Goal: Contribute content: Add original content to the website for others to see

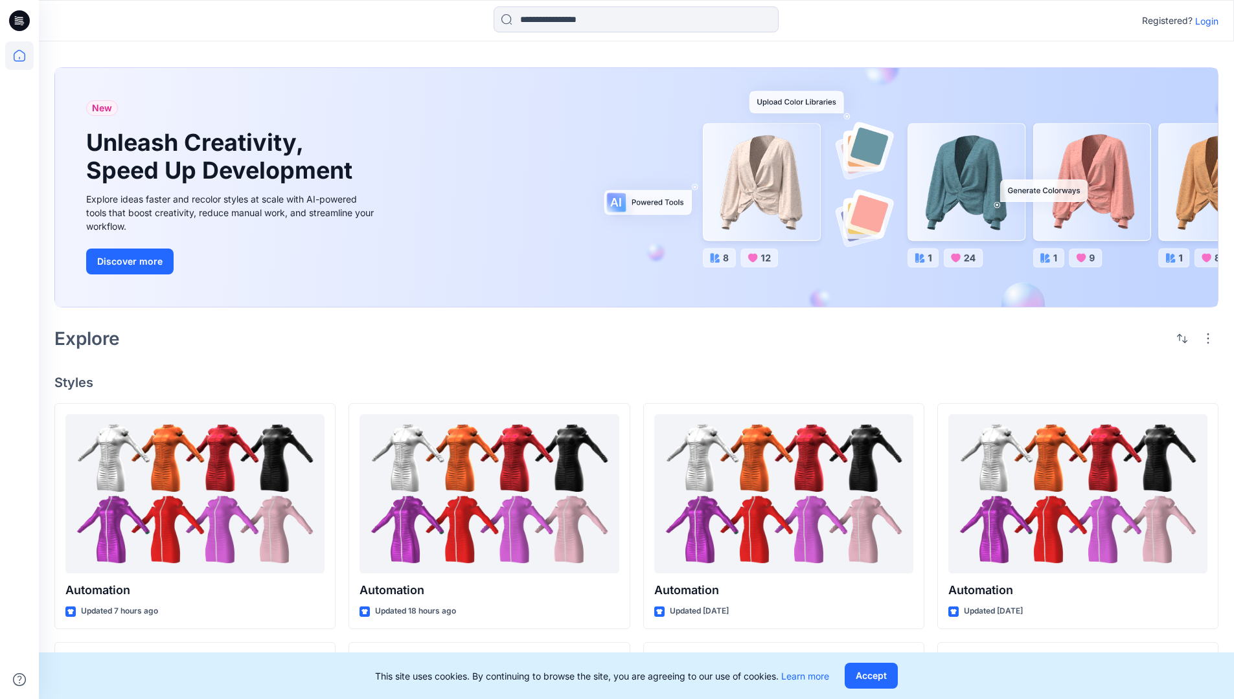
click at [1203, 21] on p "Login" at bounding box center [1206, 21] width 23 height 14
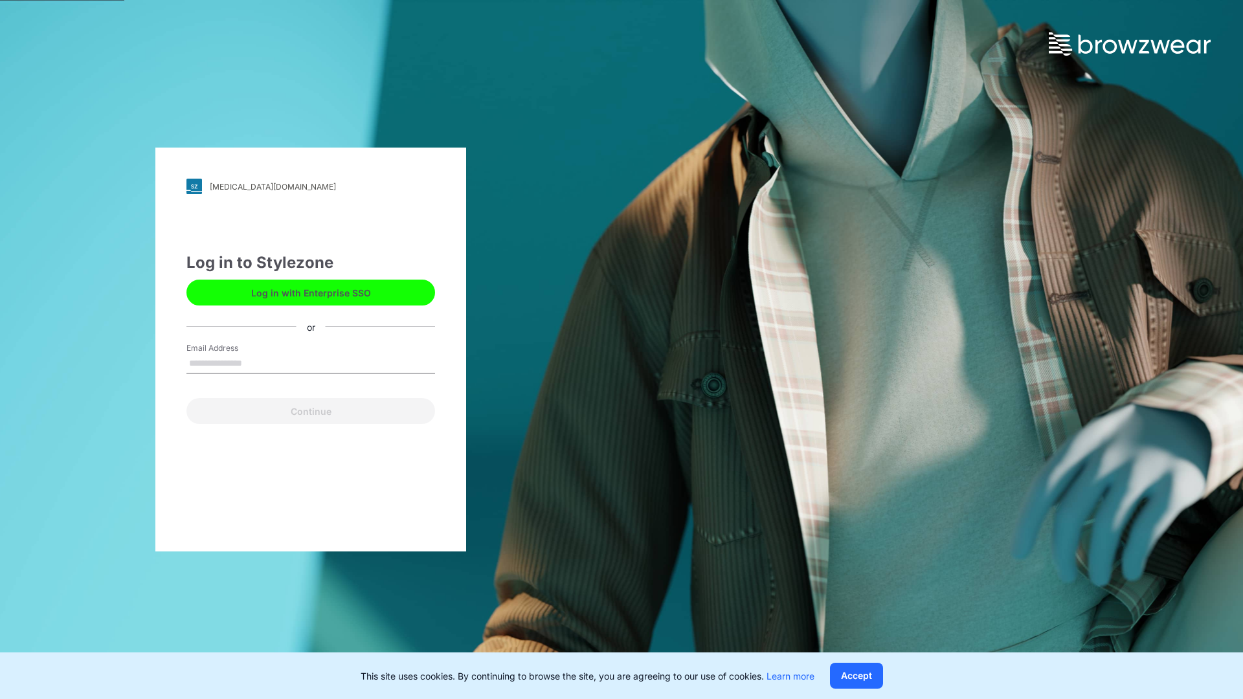
click at [256, 363] on input "Email Address" at bounding box center [310, 363] width 249 height 19
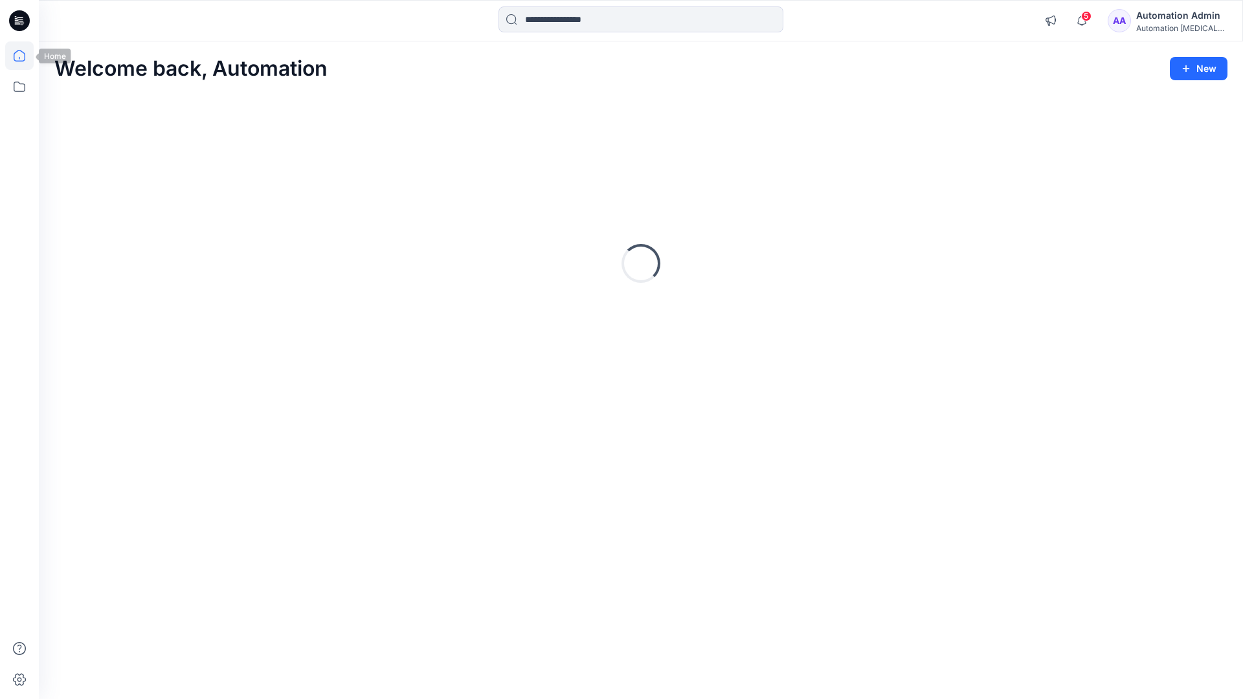
click at [25, 56] on icon at bounding box center [20, 56] width 12 height 12
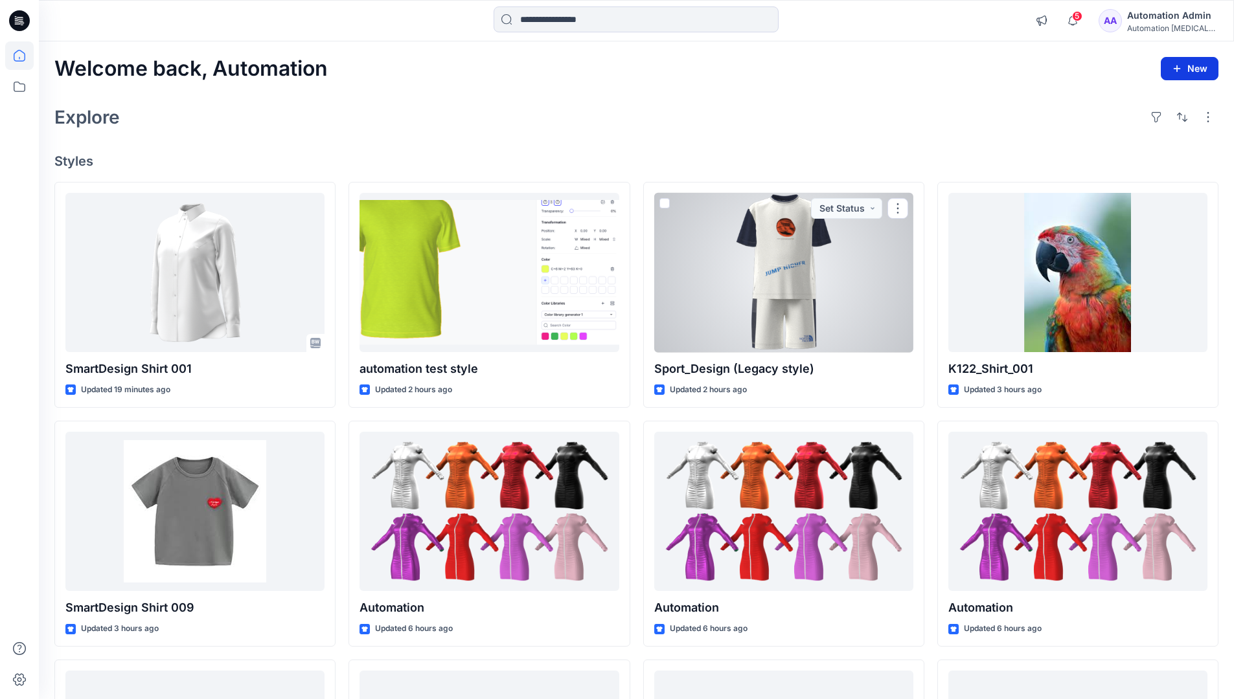
click at [1197, 74] on button "New" at bounding box center [1189, 68] width 58 height 23
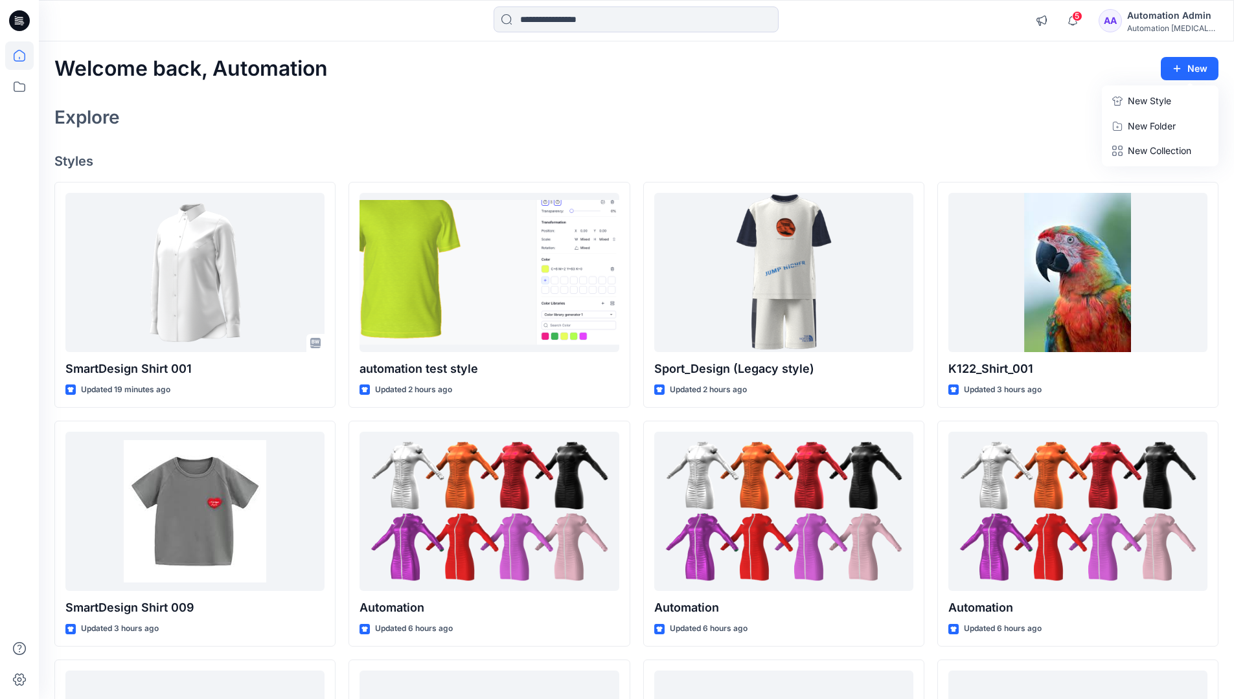
click at [1138, 99] on p "New Style" at bounding box center [1148, 101] width 43 height 16
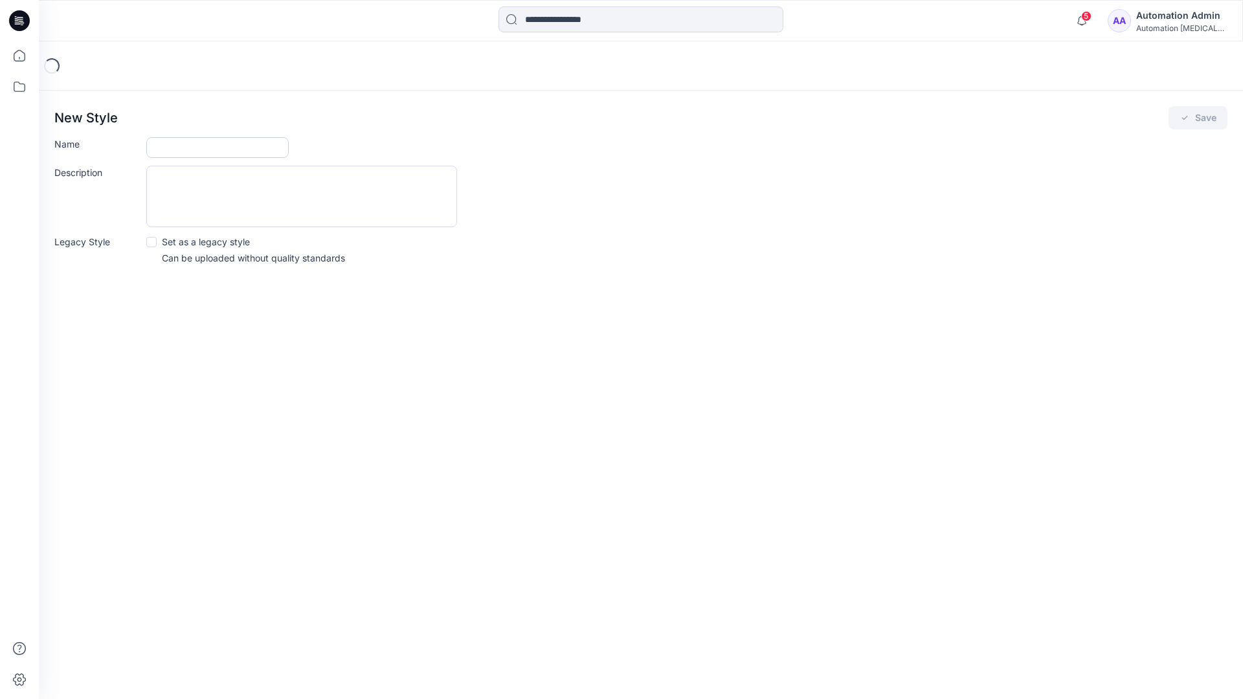
click at [193, 142] on input "Name" at bounding box center [217, 147] width 142 height 21
type input "**********"
click at [1195, 119] on button "Save" at bounding box center [1198, 117] width 59 height 23
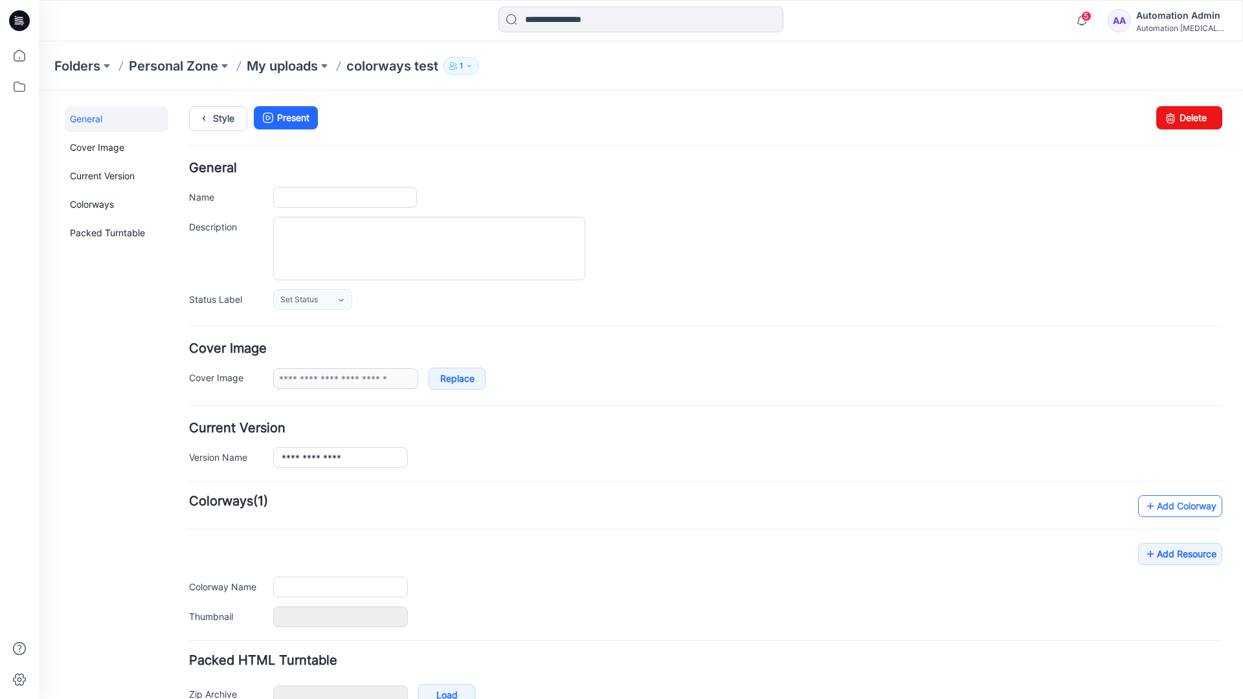
click at [1162, 511] on link "Add Colorway" at bounding box center [1180, 506] width 84 height 22
type input "**********"
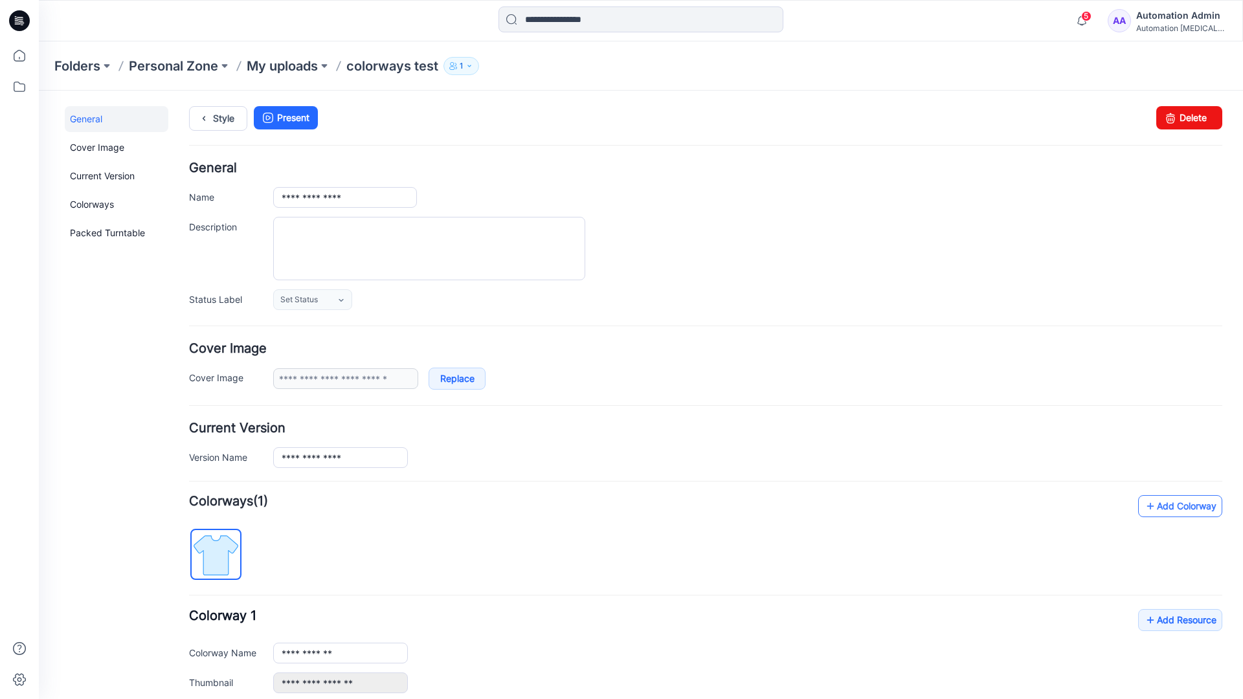
click at [1160, 507] on link "Add Colorway" at bounding box center [1180, 506] width 84 height 22
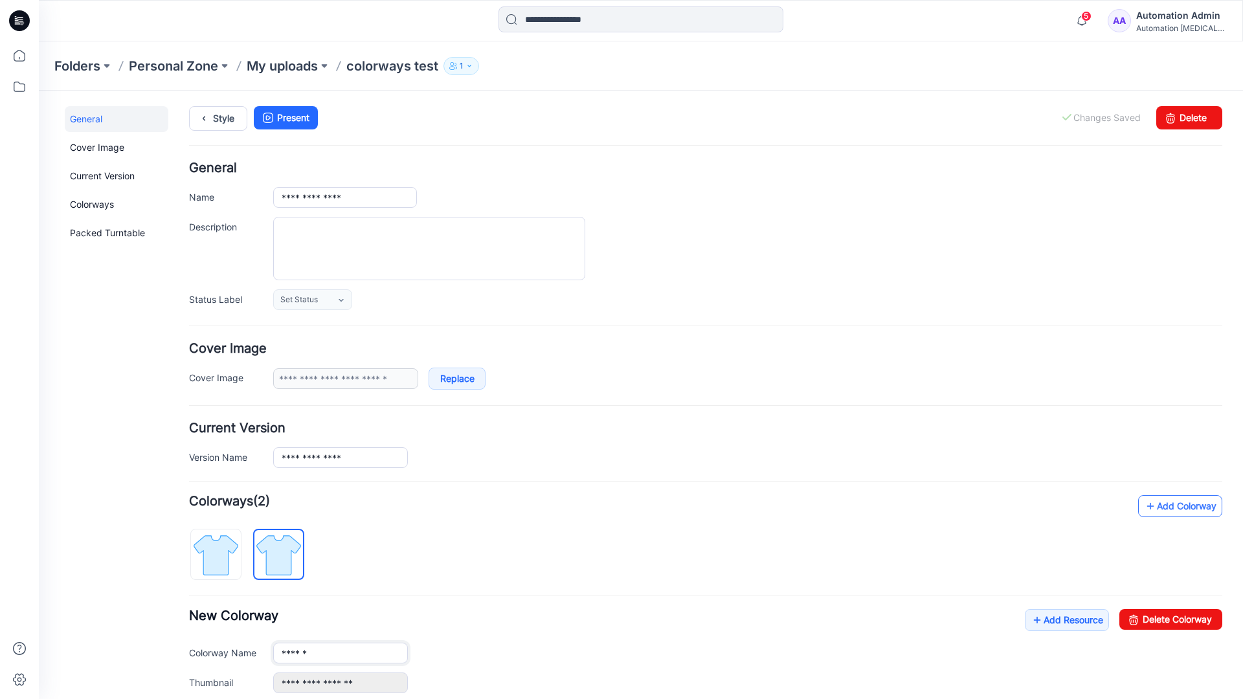
type input "**********"
click at [289, 554] on img at bounding box center [278, 555] width 49 height 49
click at [322, 655] on input "**********" at bounding box center [340, 653] width 135 height 21
click at [341, 652] on input "**********" at bounding box center [340, 653] width 135 height 21
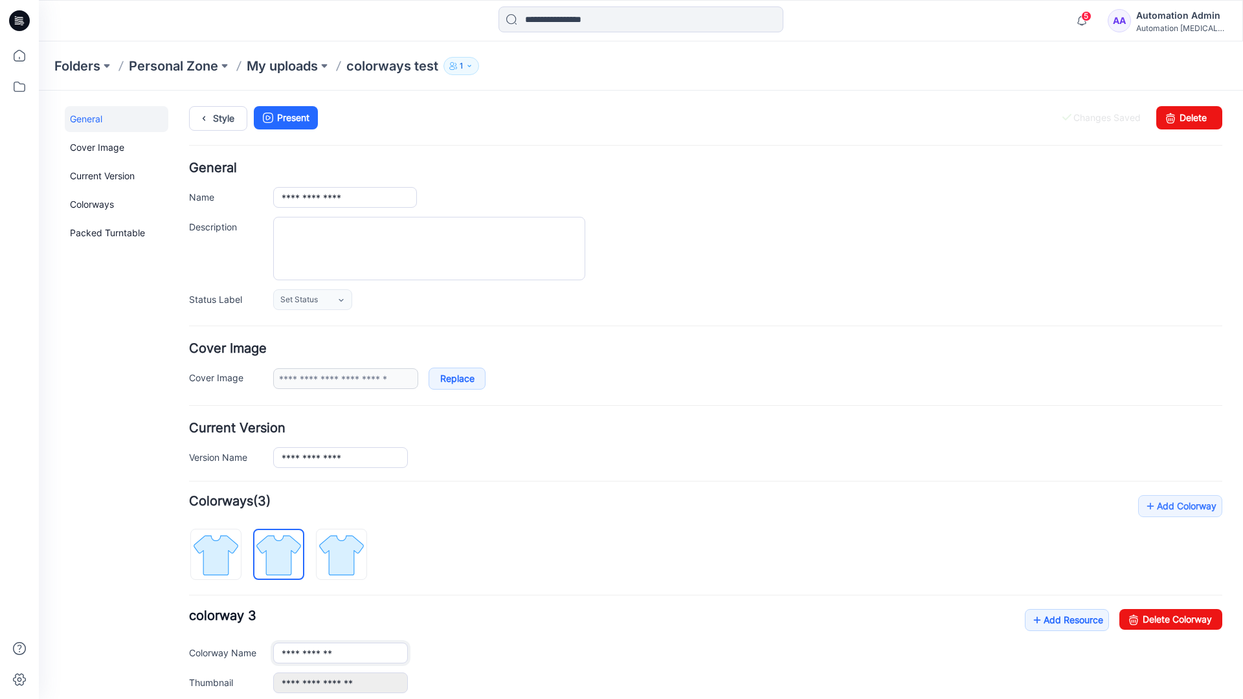
click at [341, 652] on input "**********" at bounding box center [340, 653] width 135 height 21
type input "*"
click at [229, 546] on img at bounding box center [216, 555] width 49 height 49
click at [1060, 622] on link "Add Resource" at bounding box center [1067, 620] width 84 height 22
type input "**********"
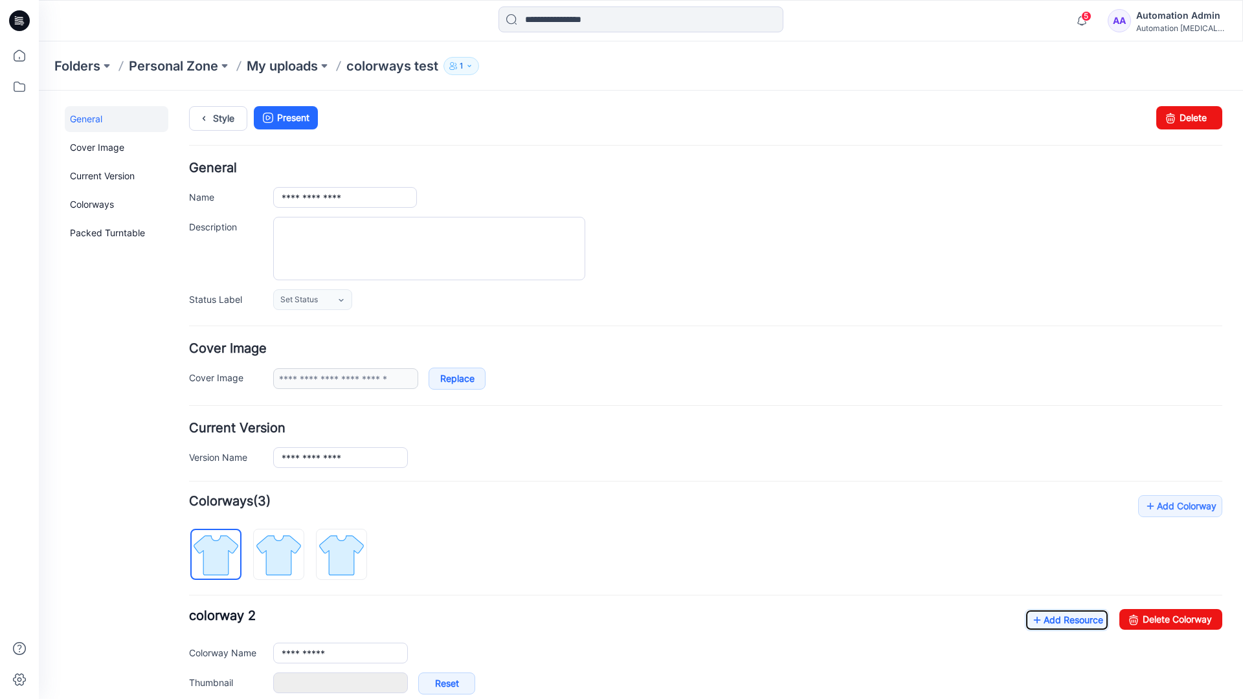
type input "**********"
click at [260, 683] on link at bounding box center [260, 683] width 10 height 10
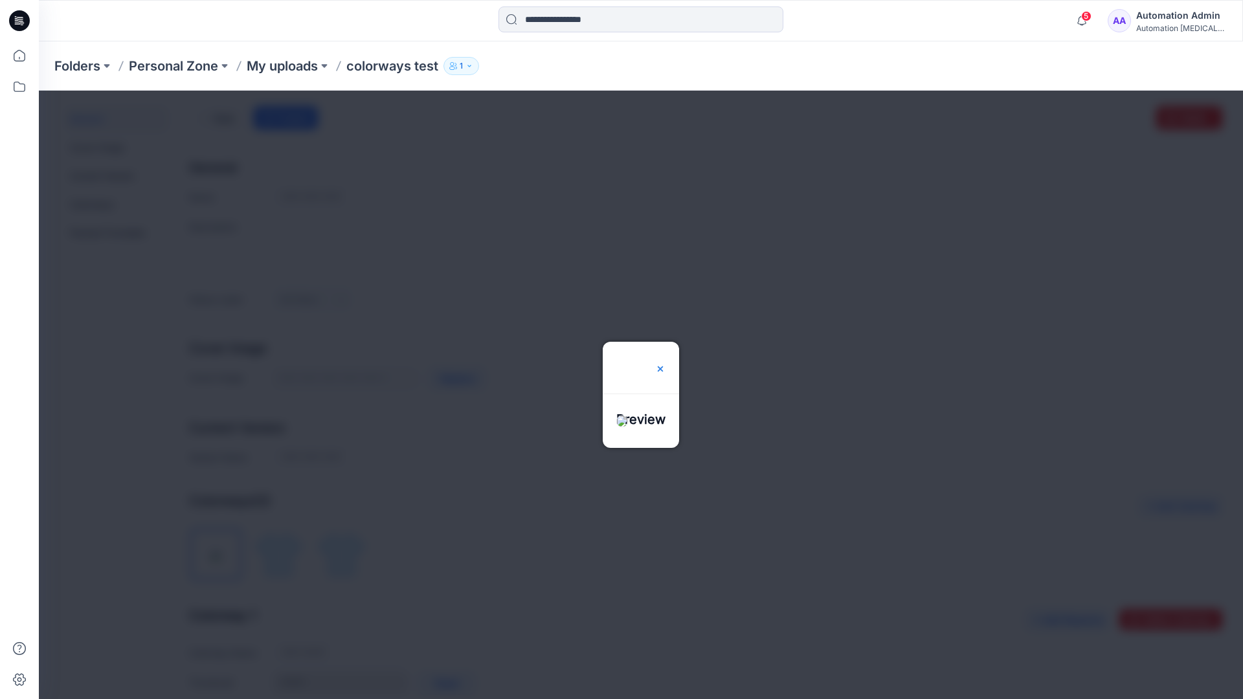
click at [666, 364] on img at bounding box center [660, 369] width 10 height 10
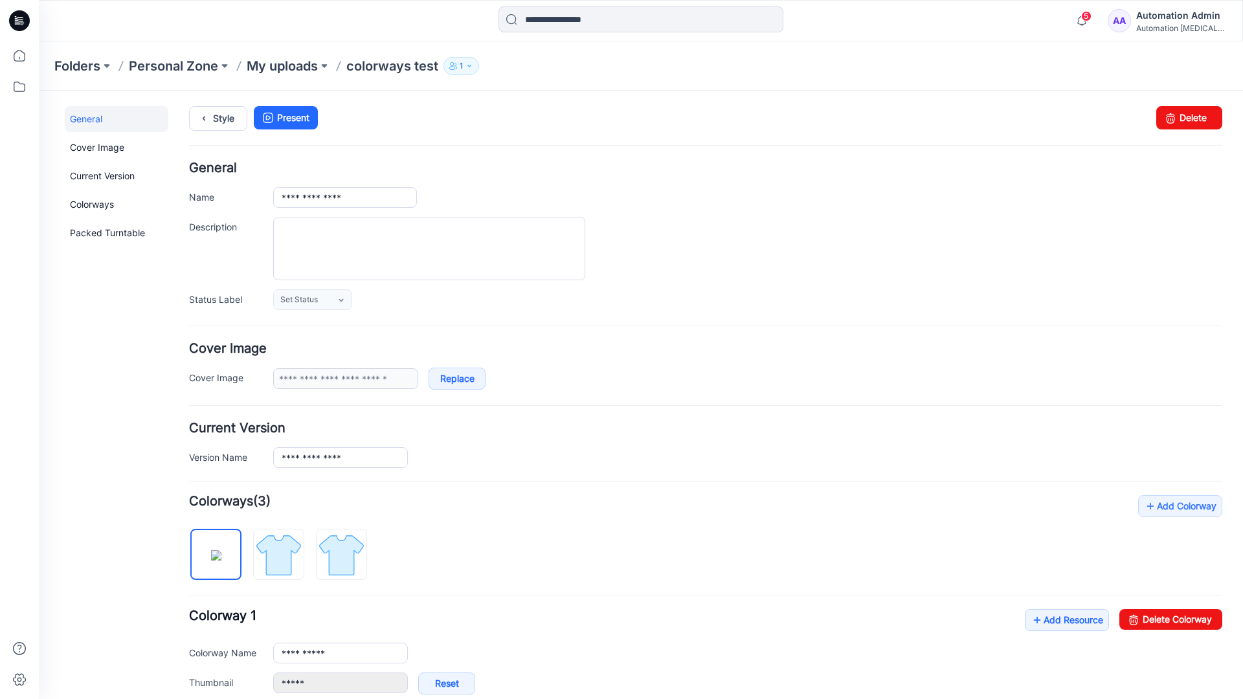
scroll to position [221, 0]
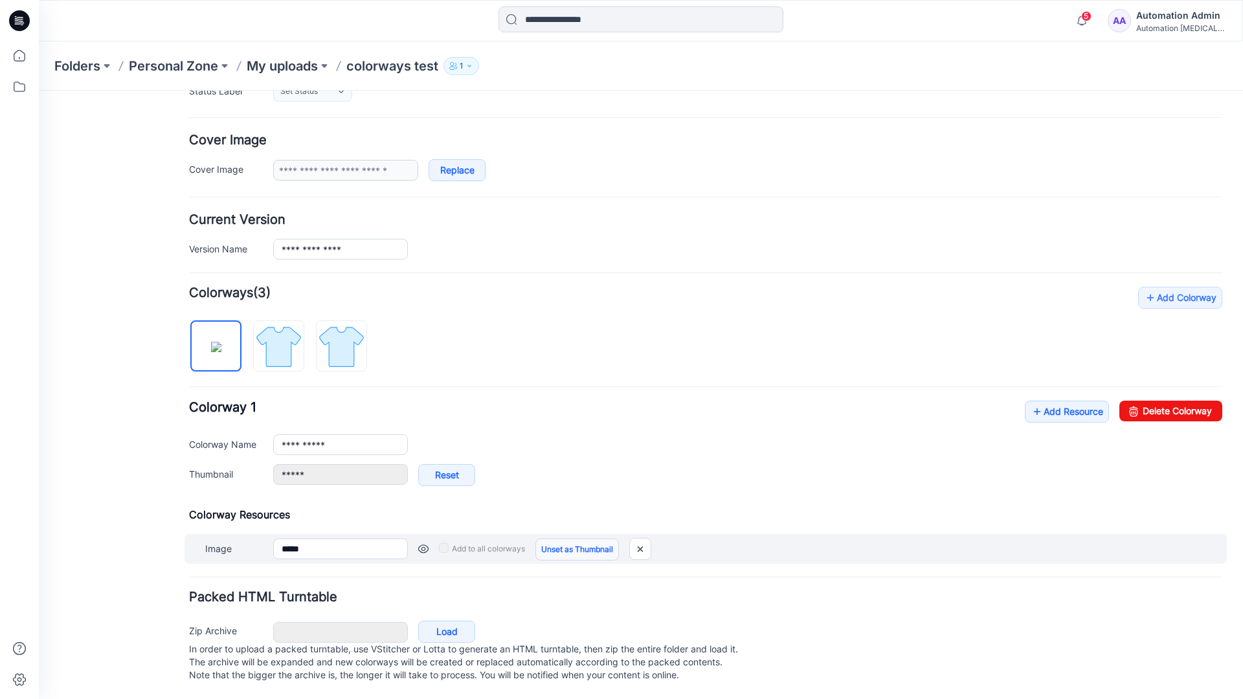
click at [572, 539] on link "Unset as Thumbnail" at bounding box center [578, 550] width 84 height 22
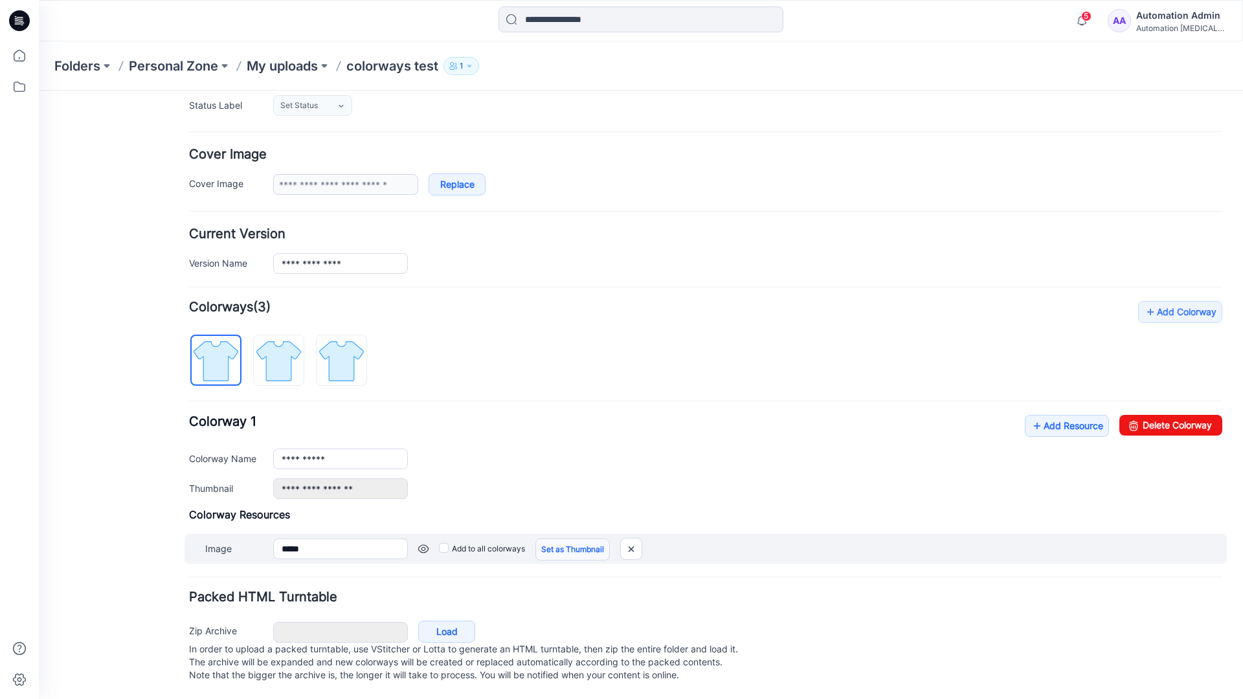
click at [553, 539] on link "Set as Thumbnail" at bounding box center [573, 550] width 74 height 22
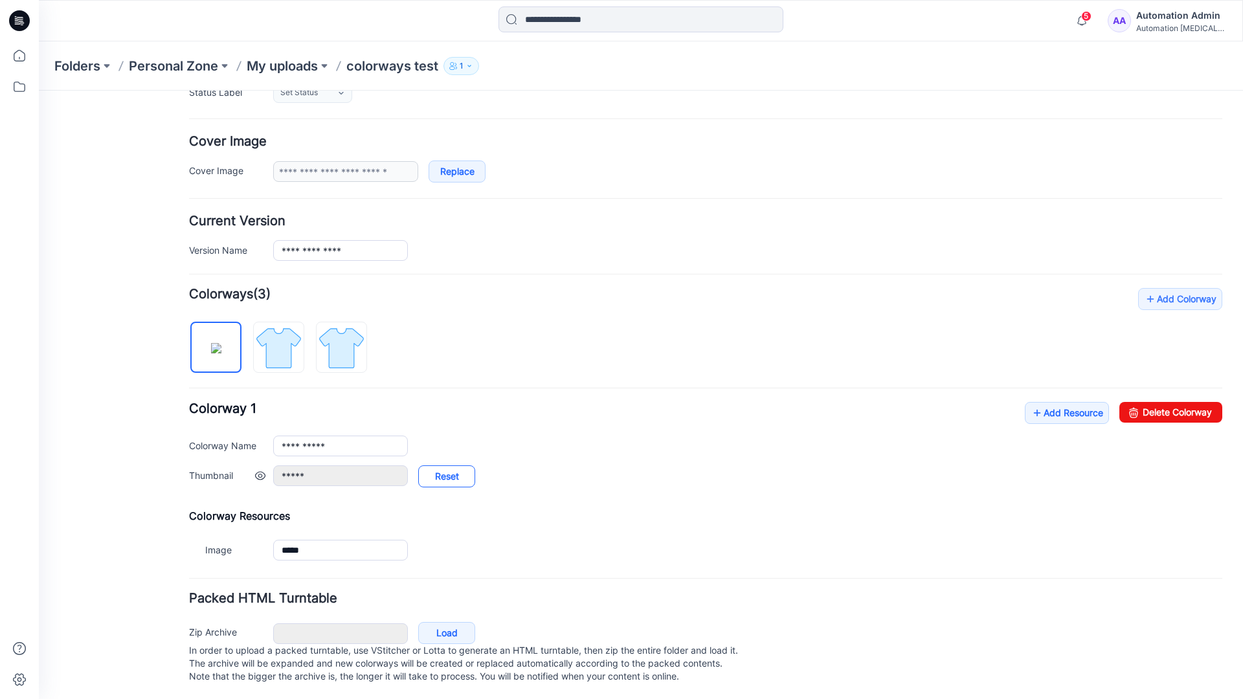
click at [447, 478] on link "Reset" at bounding box center [446, 477] width 57 height 22
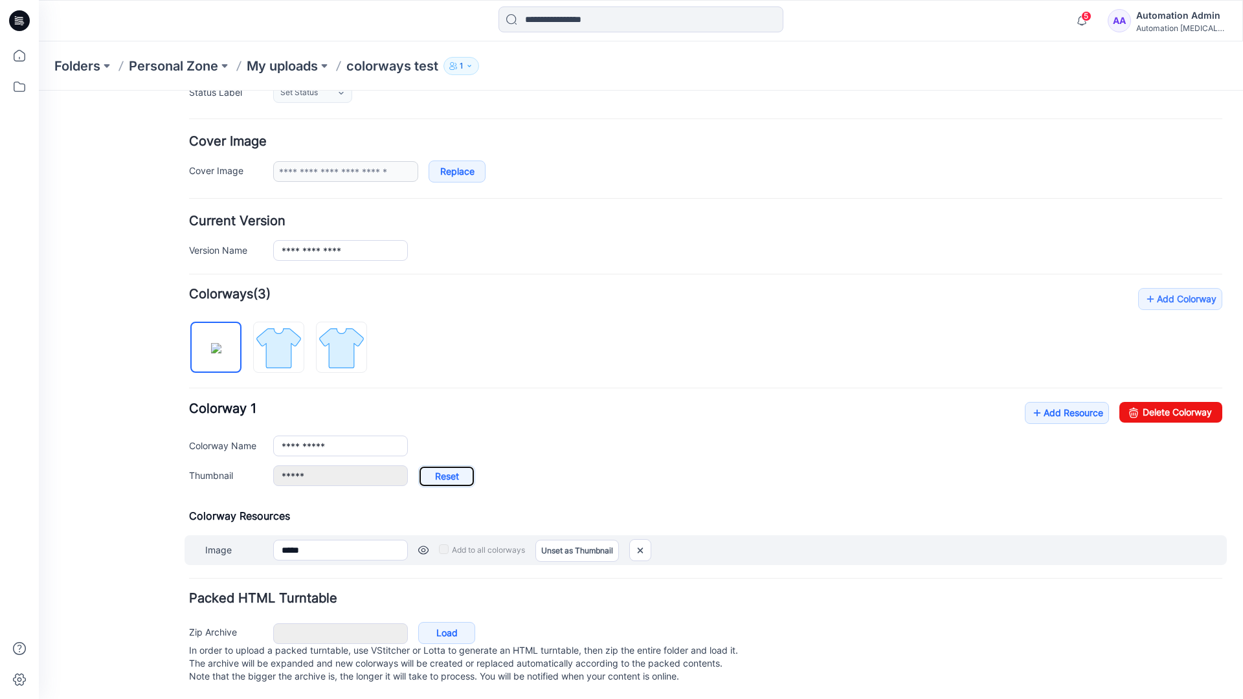
type input "**********"
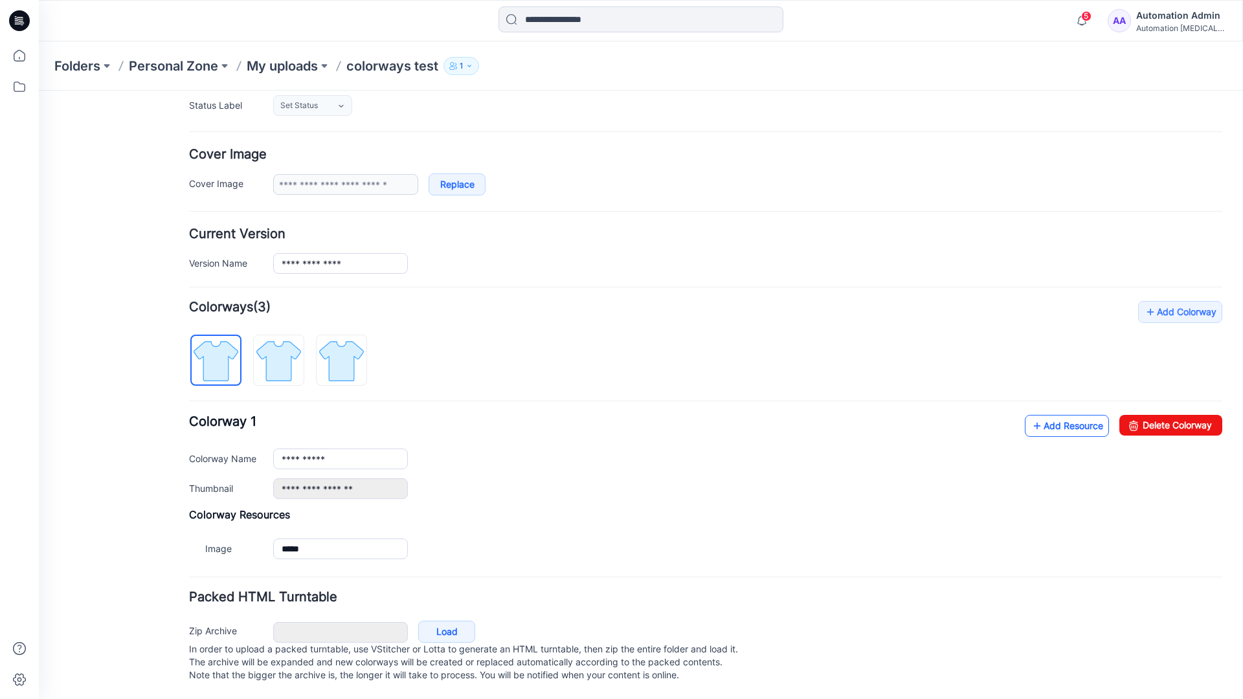
click at [1059, 415] on link "Add Resource" at bounding box center [1067, 426] width 84 height 22
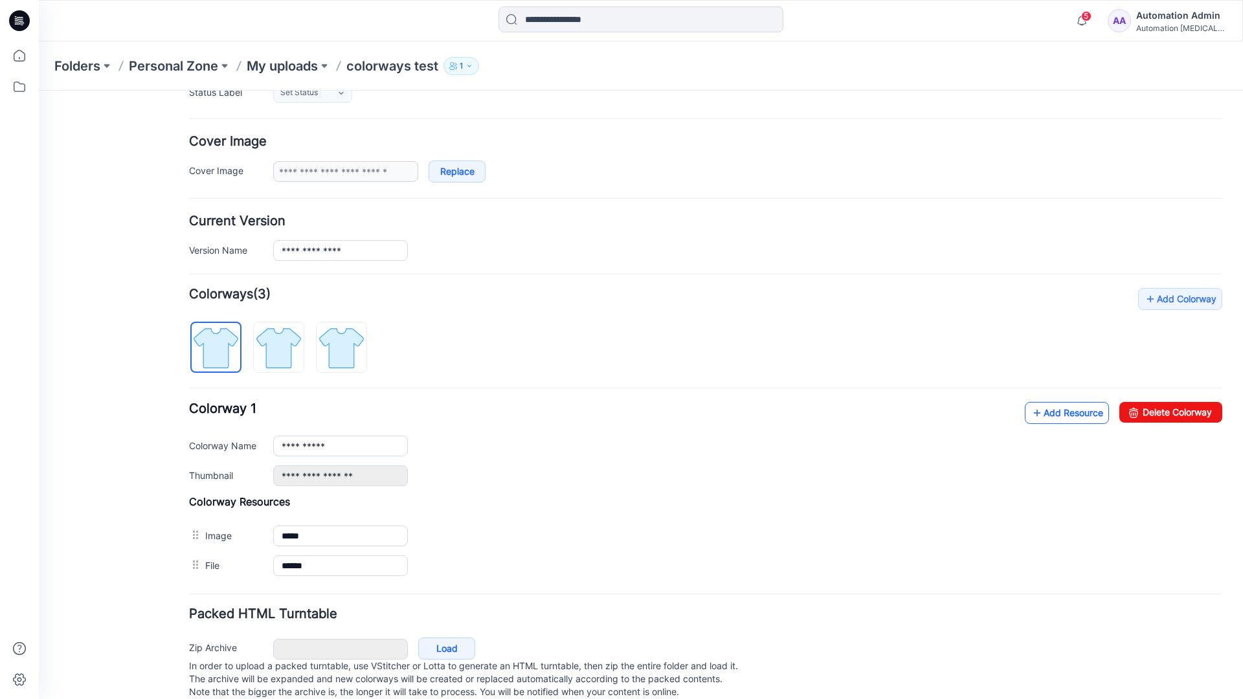
click at [1065, 413] on link "Add Resource" at bounding box center [1067, 413] width 84 height 22
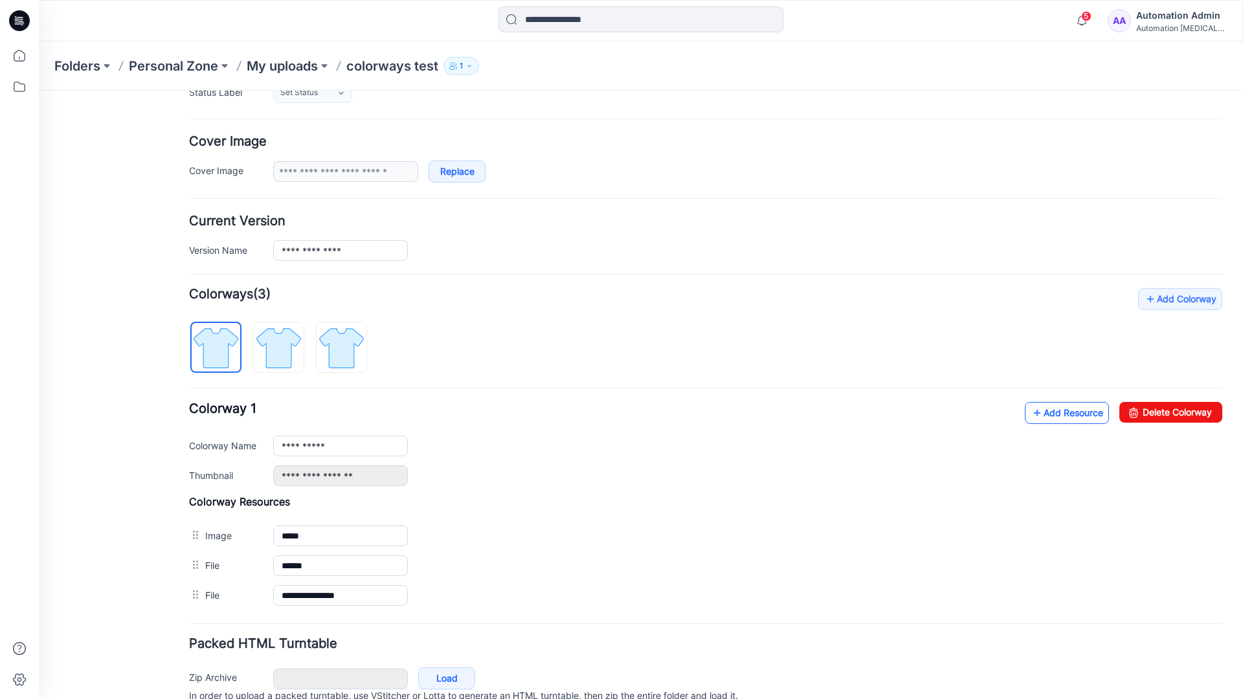
click at [1047, 413] on link "Add Resource" at bounding box center [1067, 413] width 84 height 22
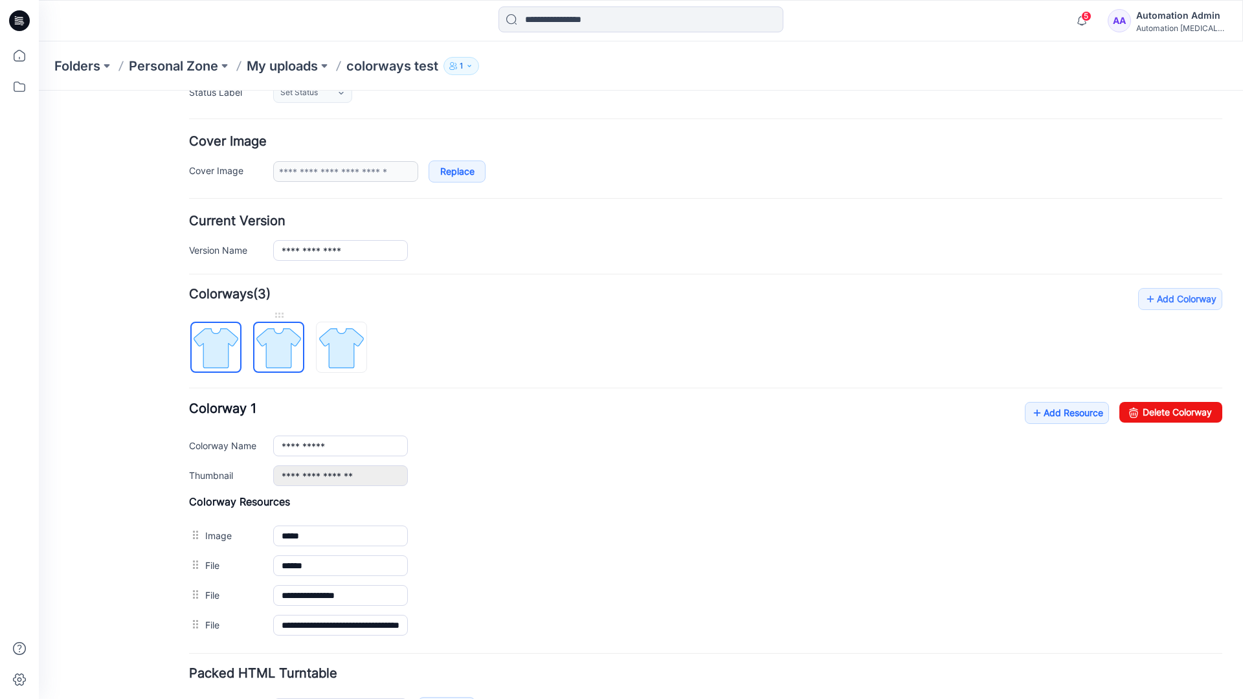
click at [291, 359] on img at bounding box center [278, 348] width 49 height 49
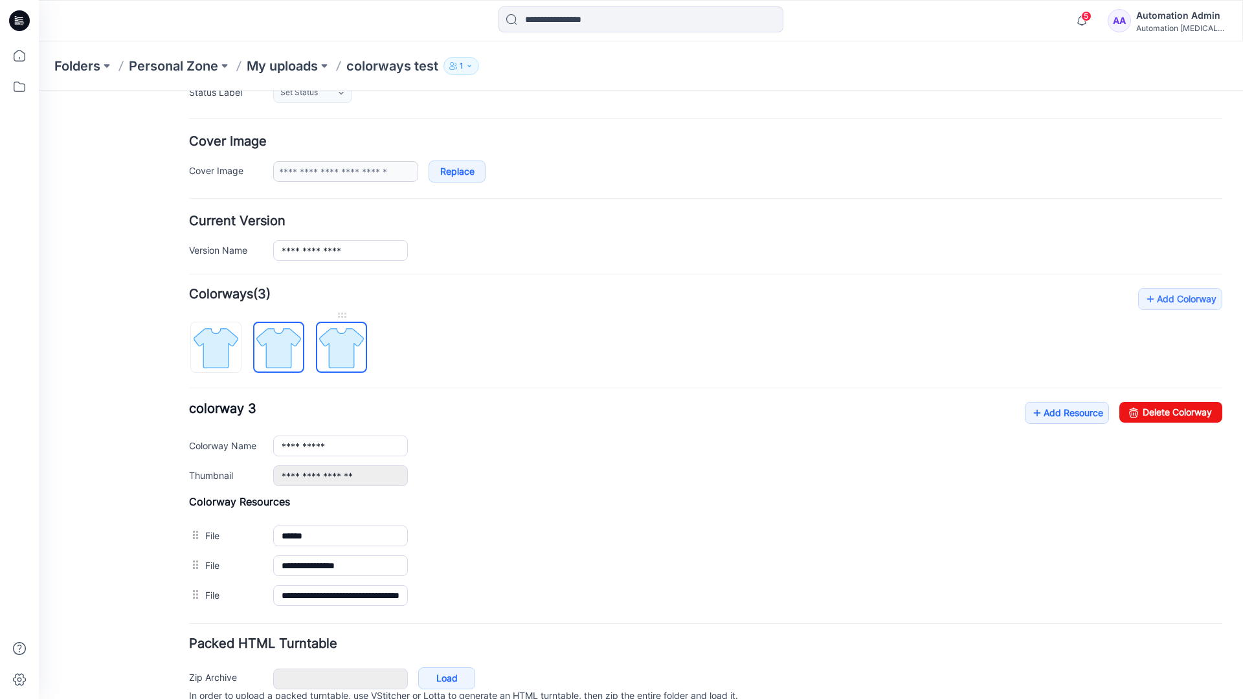
click at [357, 362] on img at bounding box center [341, 348] width 49 height 49
click at [292, 359] on img at bounding box center [278, 348] width 49 height 49
click at [233, 362] on img at bounding box center [216, 348] width 49 height 49
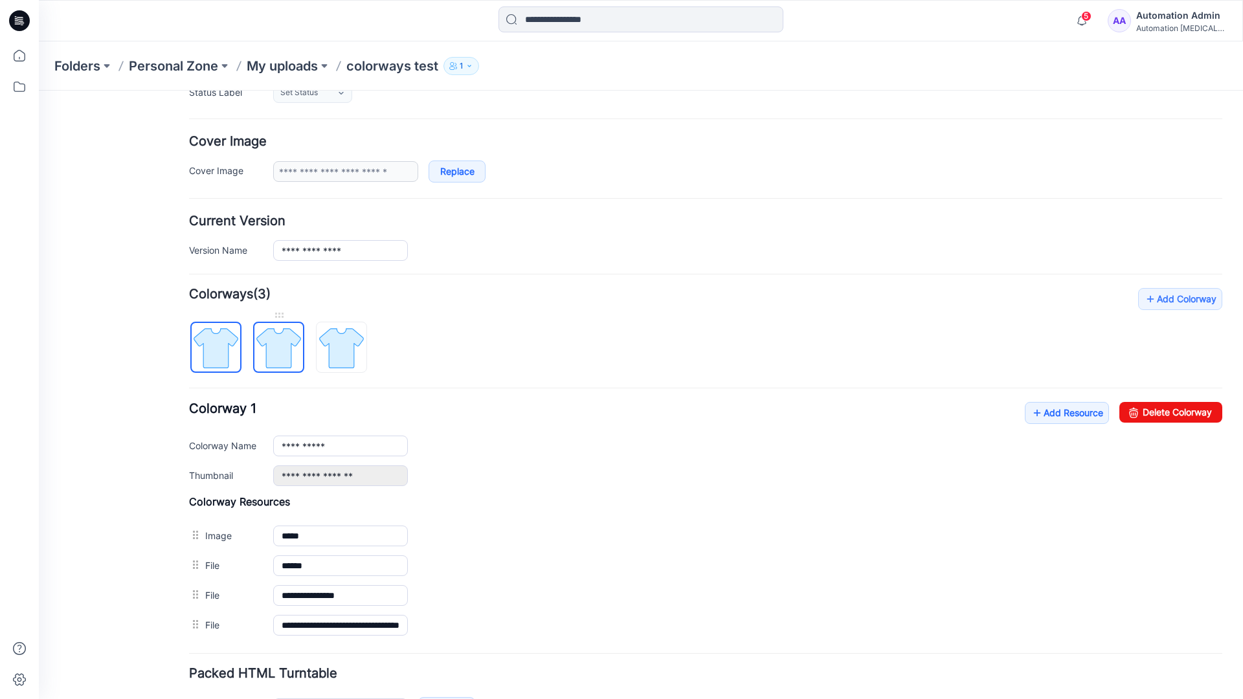
click at [273, 346] on img at bounding box center [278, 348] width 49 height 49
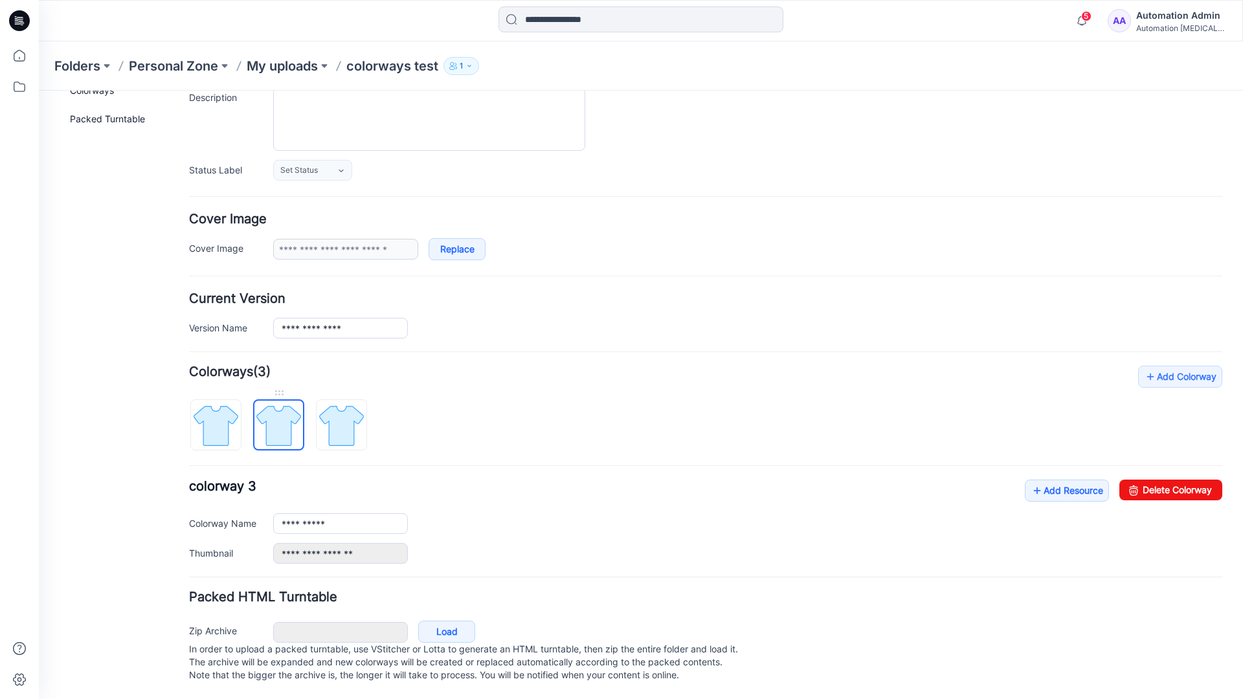
scroll to position [142, 0]
click at [341, 412] on img at bounding box center [341, 425] width 49 height 49
click at [274, 412] on img at bounding box center [278, 425] width 49 height 49
click at [335, 412] on img at bounding box center [341, 425] width 49 height 49
click at [278, 416] on img at bounding box center [278, 425] width 49 height 49
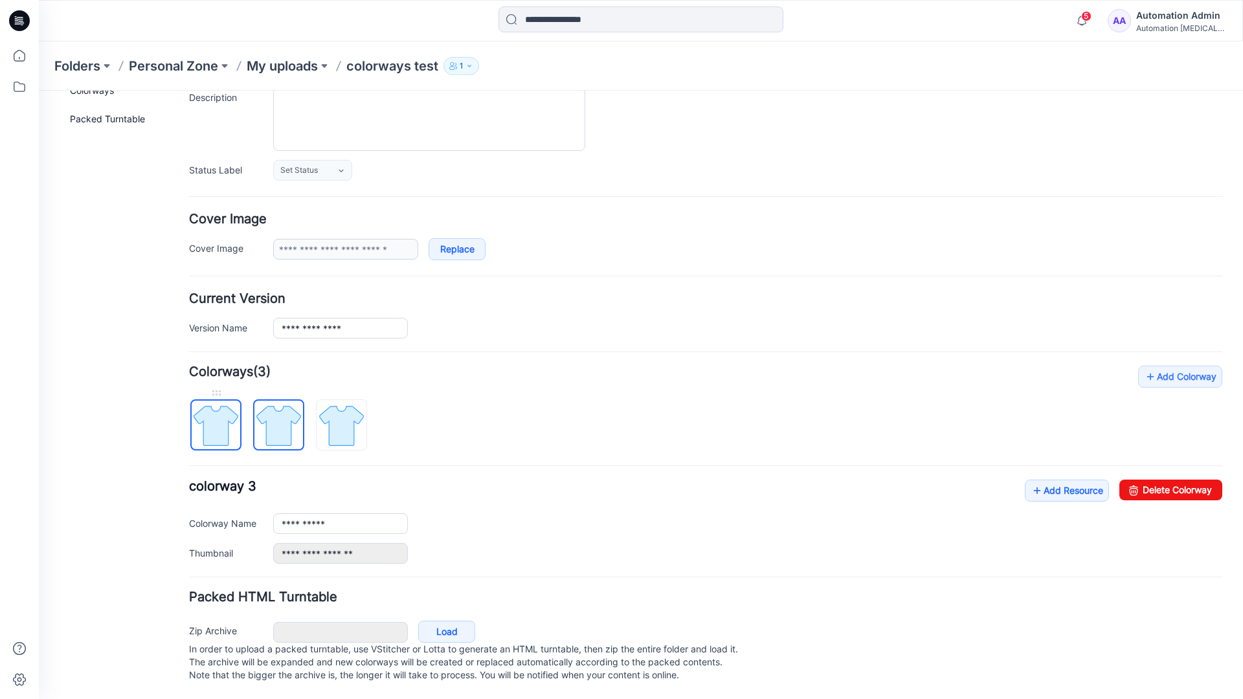
click at [225, 419] on img at bounding box center [216, 425] width 49 height 49
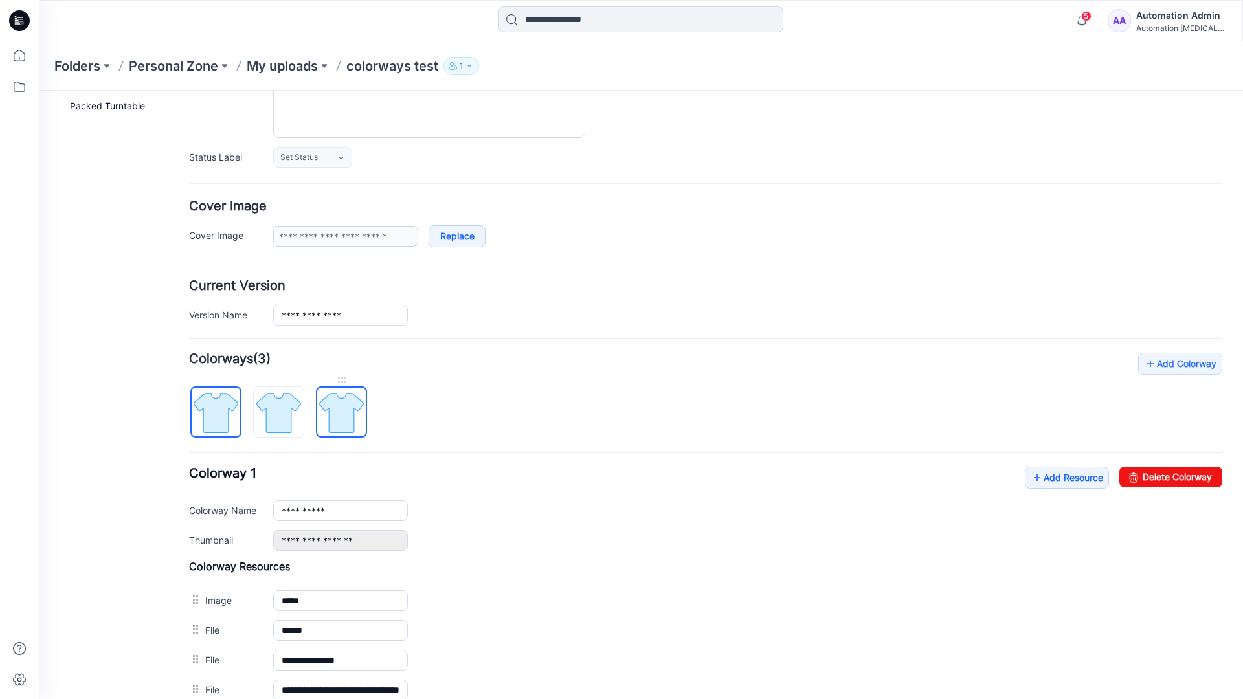
click at [339, 412] on img at bounding box center [341, 413] width 49 height 49
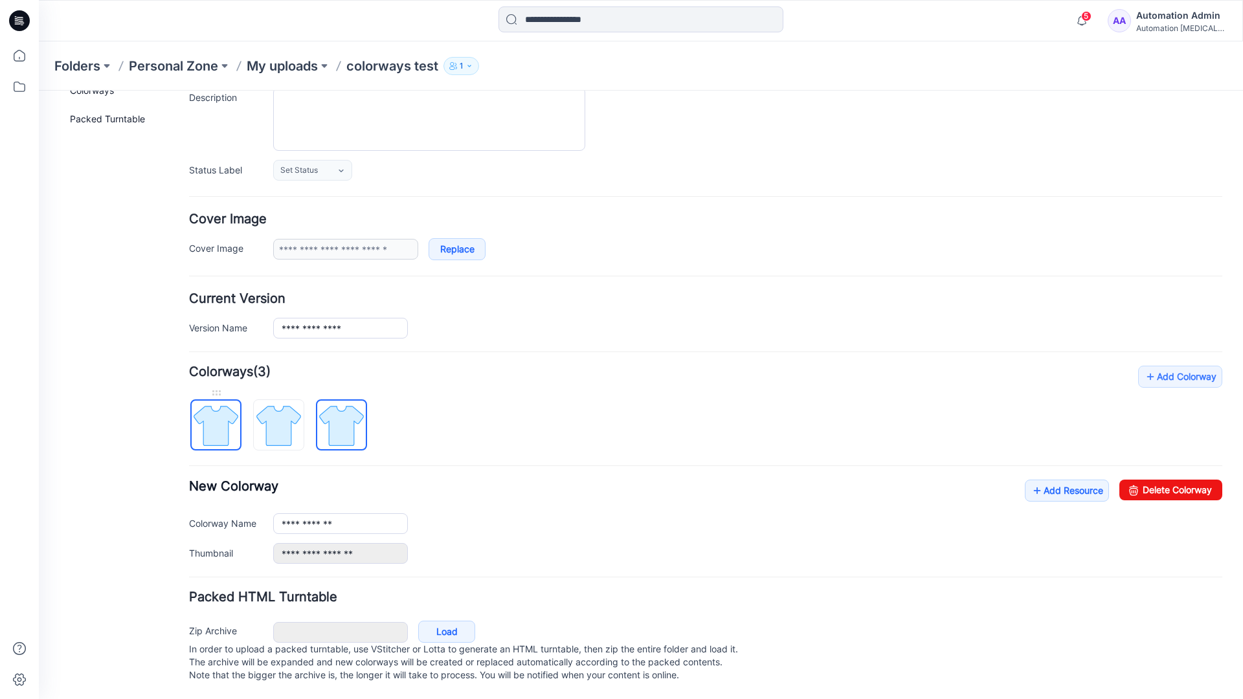
click at [229, 412] on img at bounding box center [216, 425] width 49 height 49
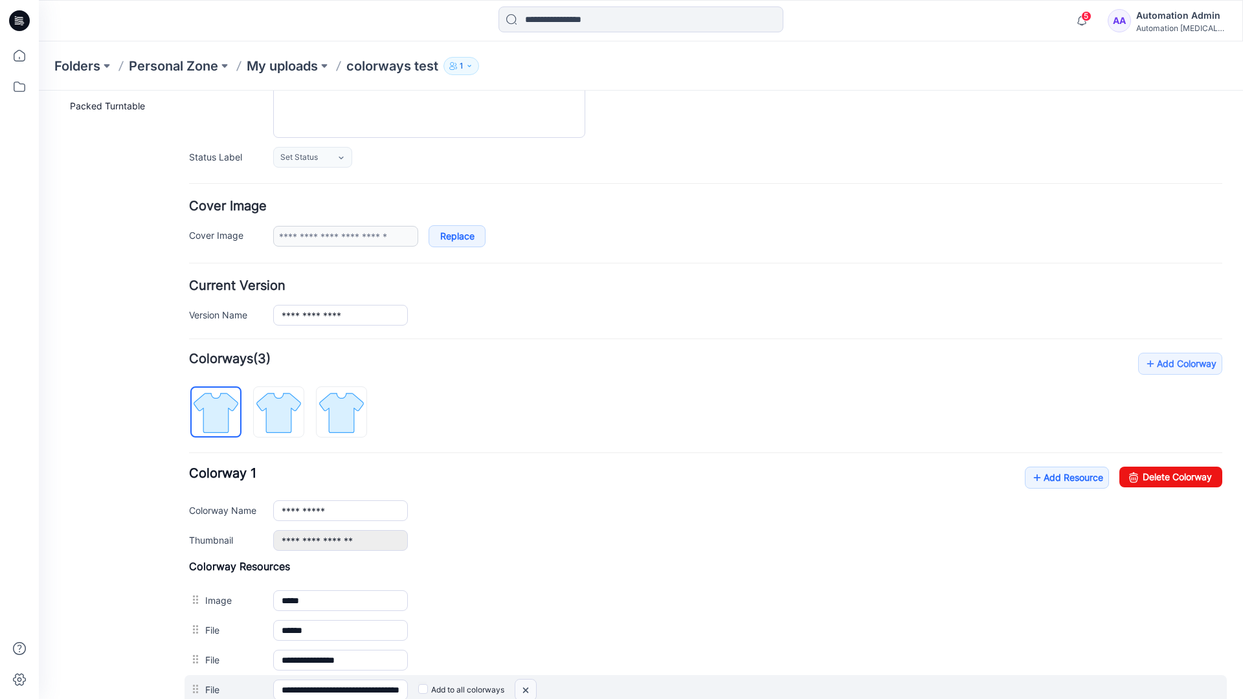
click at [528, 691] on img at bounding box center [525, 690] width 21 height 21
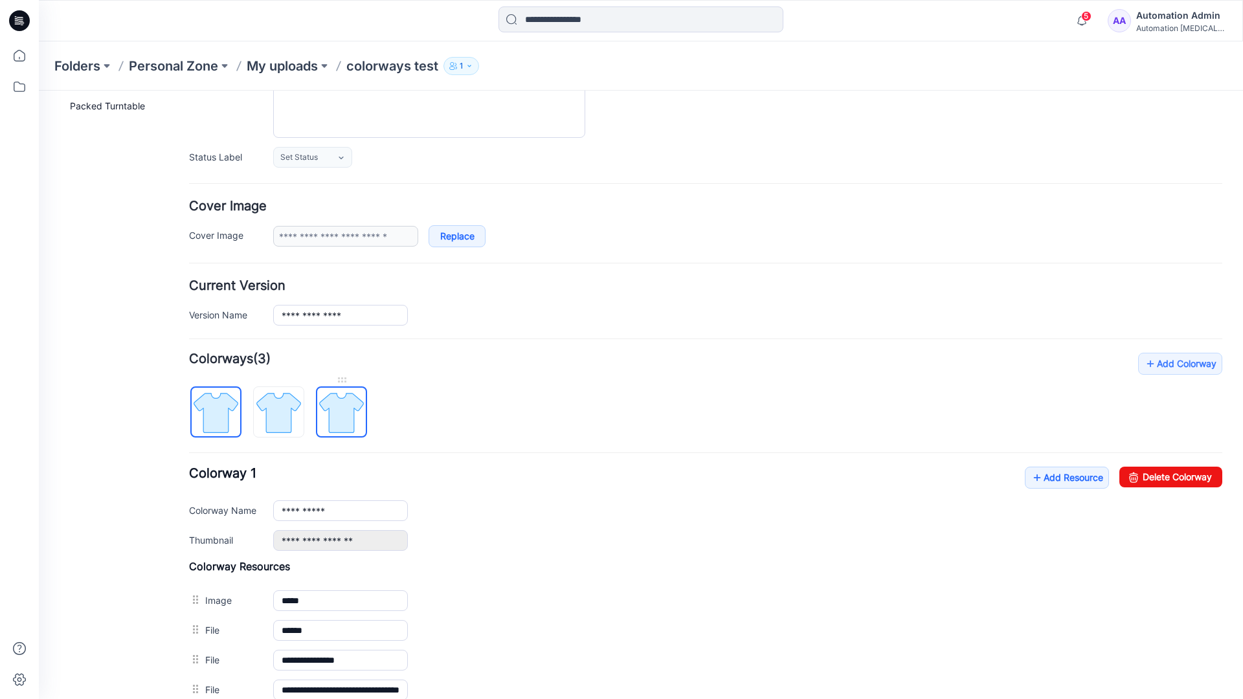
click at [340, 416] on img at bounding box center [341, 413] width 49 height 49
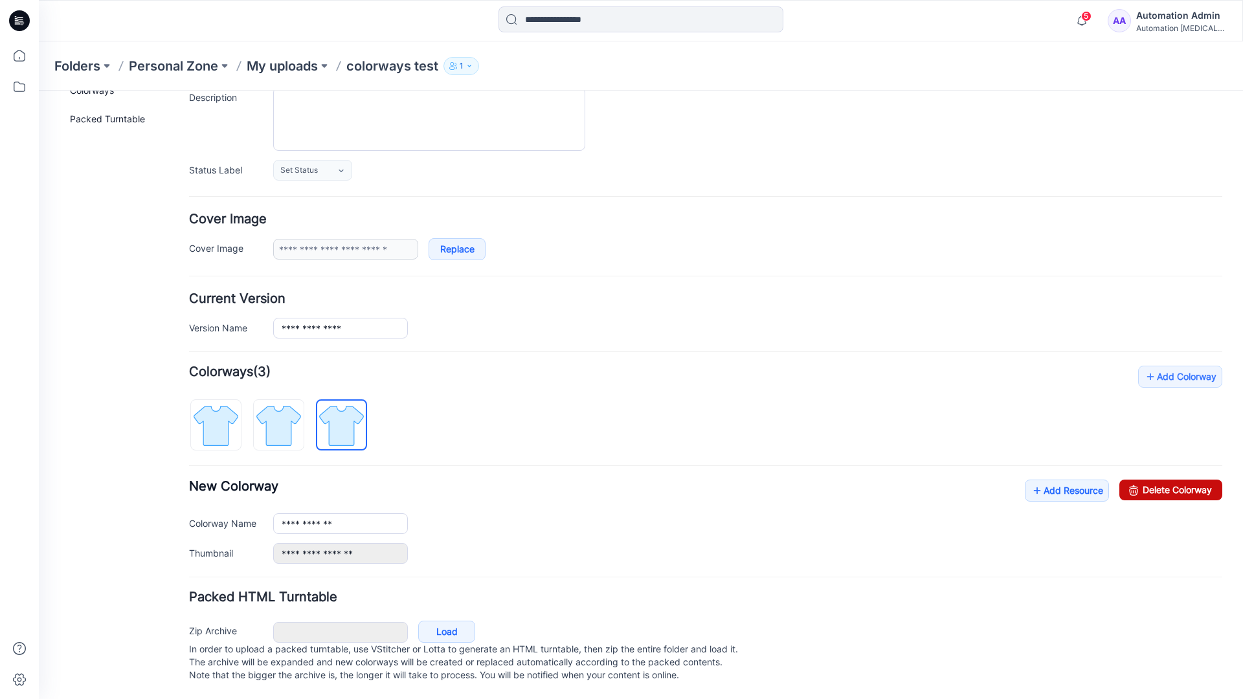
click at [1143, 480] on link "Delete Colorway" at bounding box center [1171, 490] width 103 height 21
click at [299, 406] on img at bounding box center [278, 425] width 49 height 49
click at [1182, 480] on link "Delete Colorway" at bounding box center [1171, 490] width 103 height 21
type input "**********"
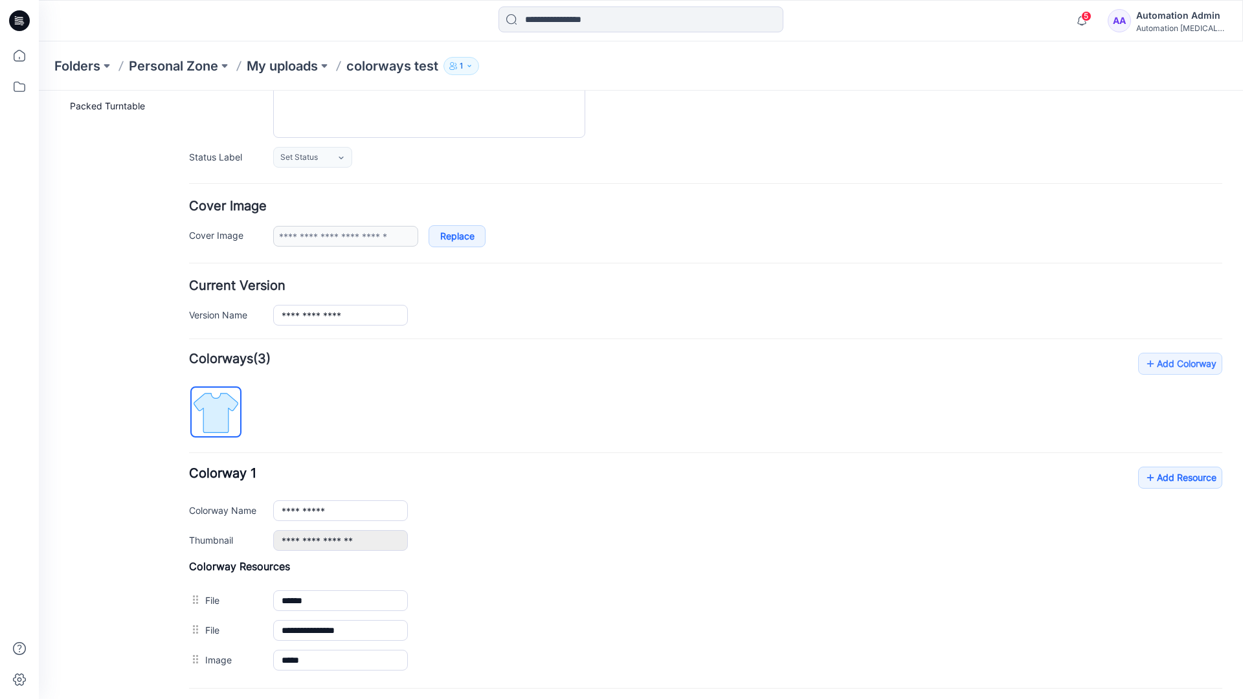
scroll to position [0, 0]
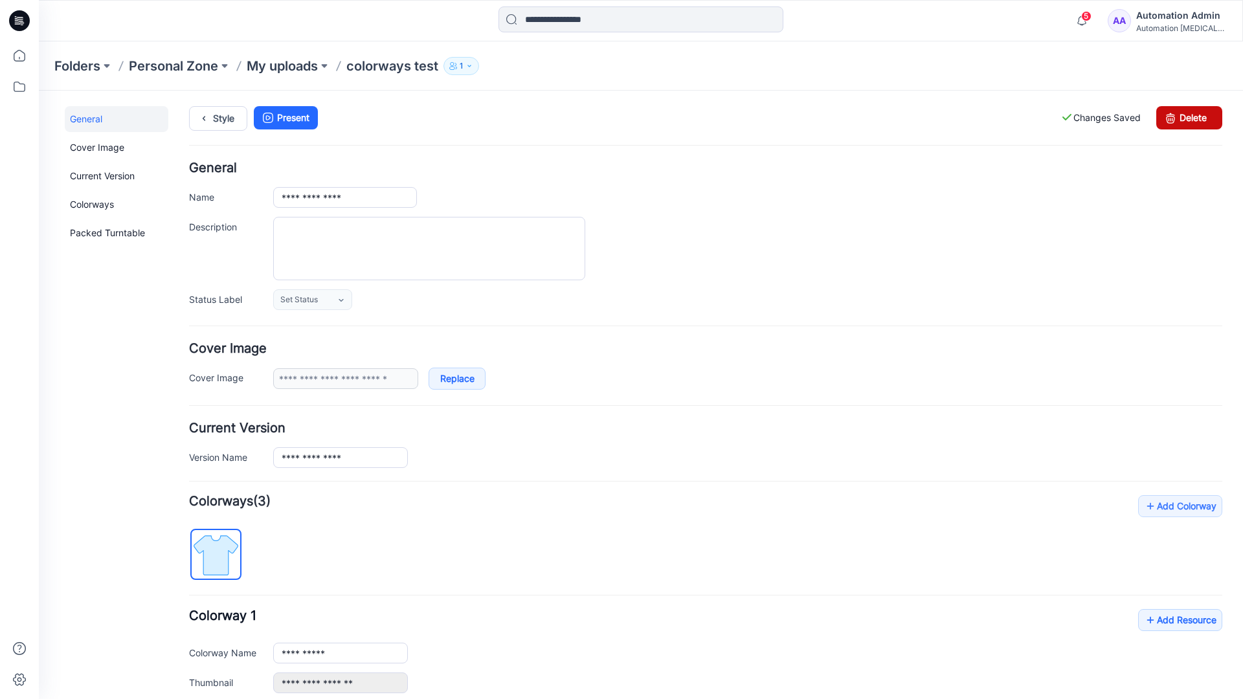
click at [1190, 118] on link "Delete" at bounding box center [1189, 117] width 66 height 23
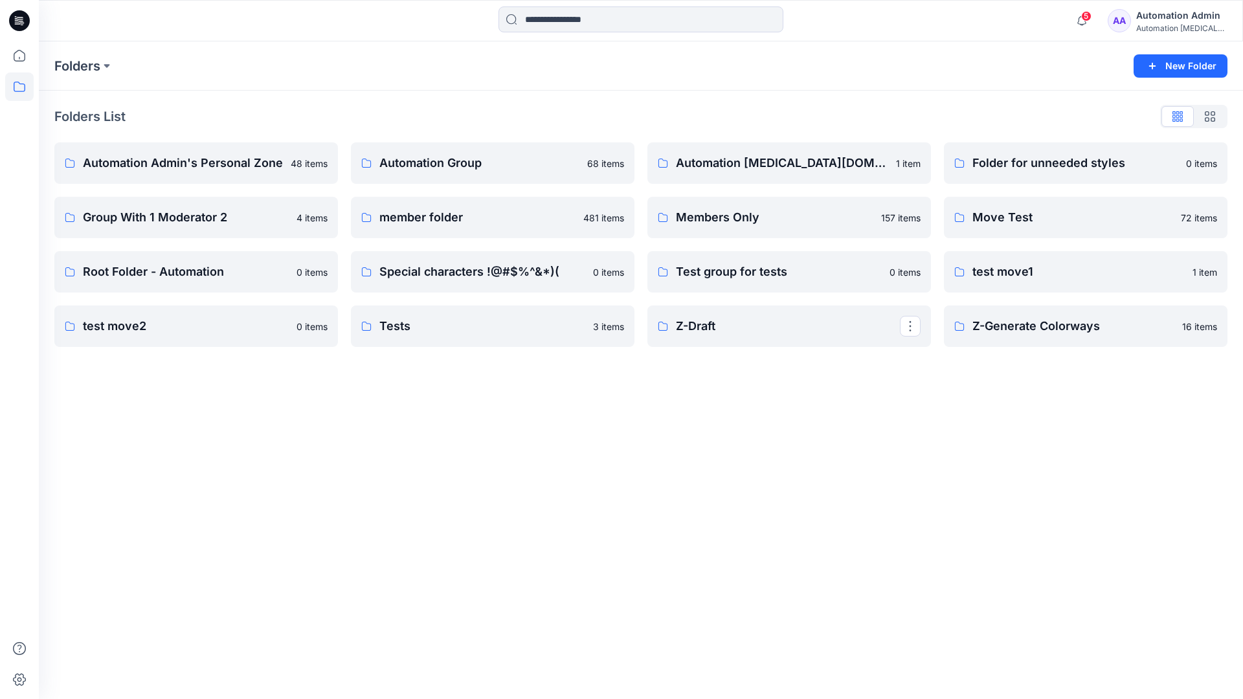
click at [1185, 19] on div "Automation Admin" at bounding box center [1181, 16] width 91 height 16
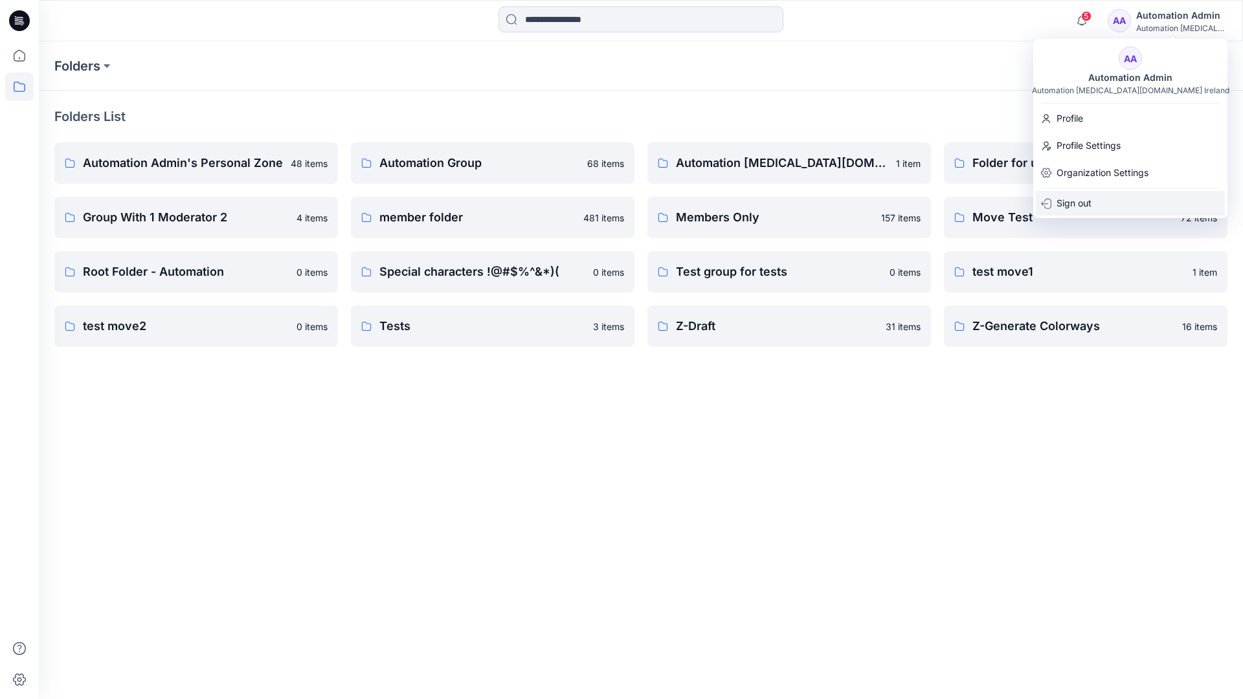
click at [1090, 199] on p "Sign out" at bounding box center [1074, 203] width 35 height 25
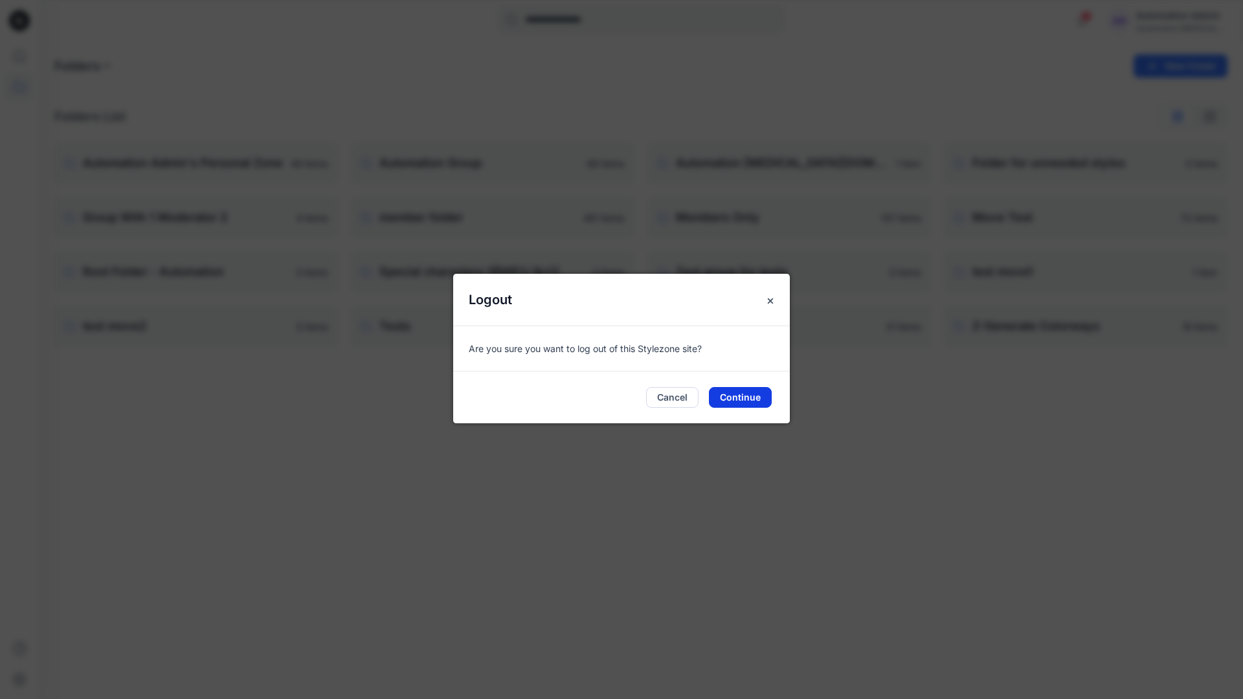
click at [742, 398] on button "Continue" at bounding box center [740, 397] width 63 height 21
